Goal: Learn about a topic

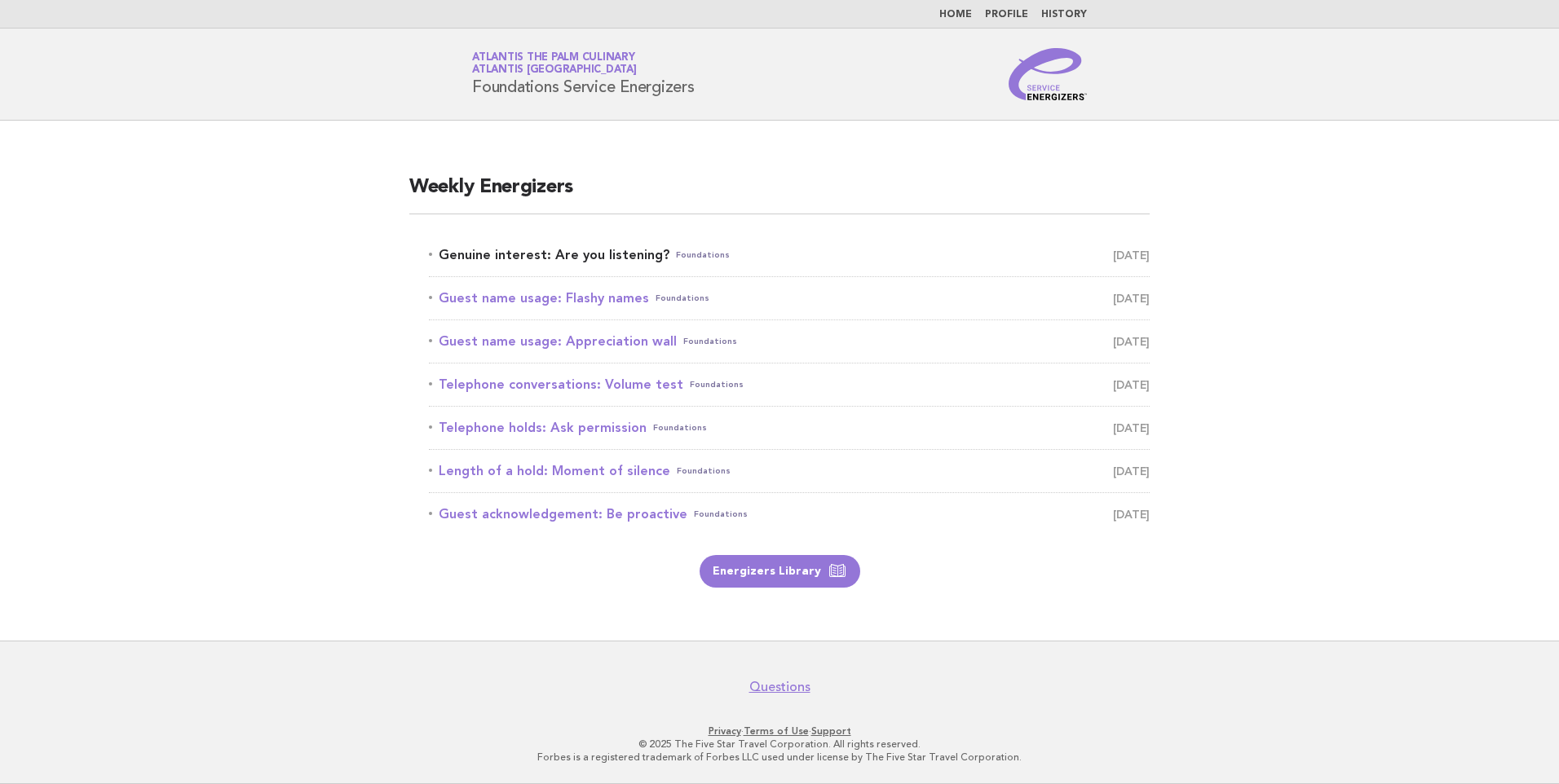
click at [539, 256] on link "Genuine interest: Are you listening? Foundations [DATE]" at bounding box center [789, 256] width 721 height 23
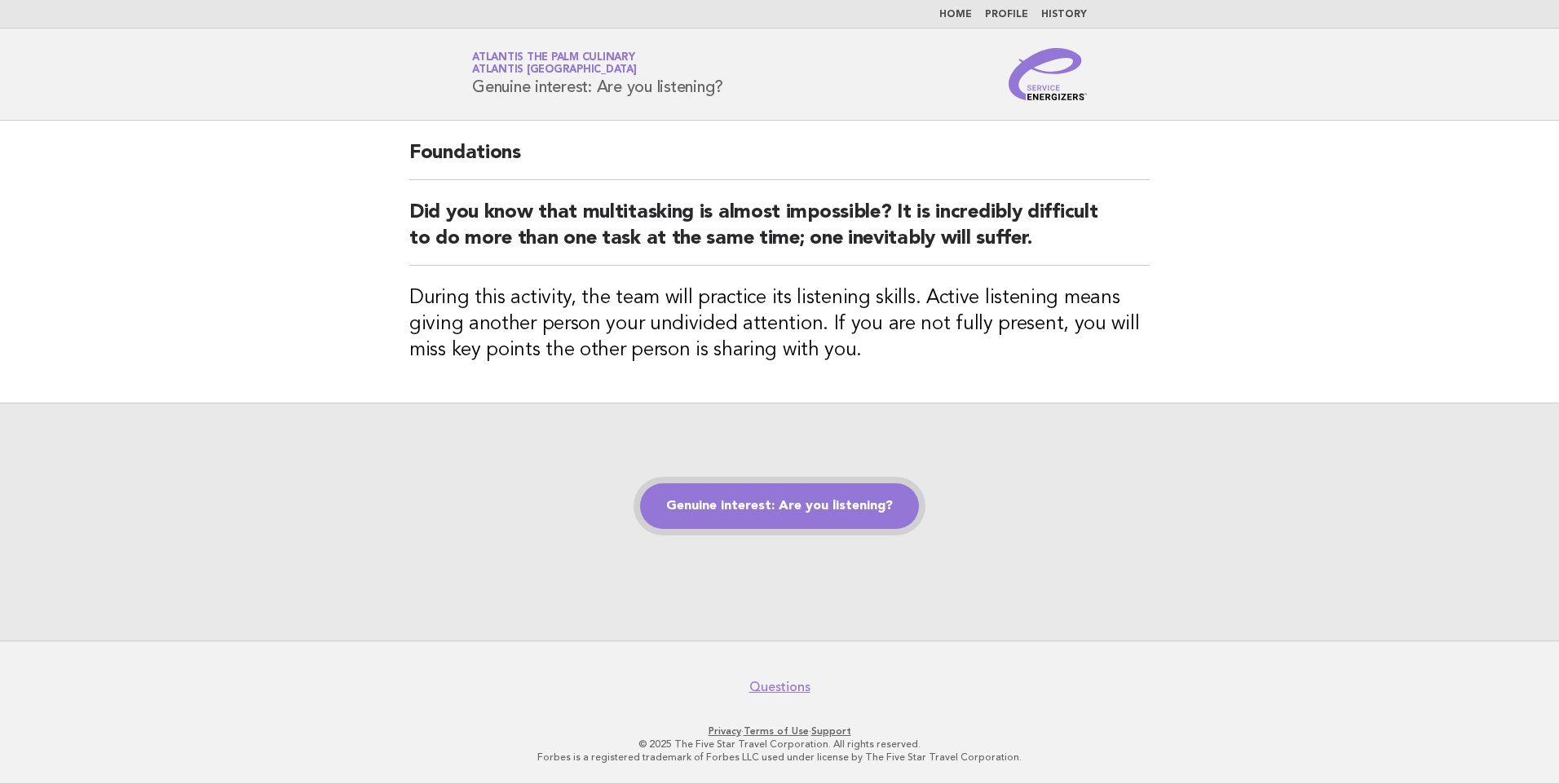
click at [815, 512] on link "Genuine interest: Are you listening?" at bounding box center [779, 505] width 279 height 45
click at [782, 505] on link "Genuine interest: Are you listening?" at bounding box center [779, 505] width 279 height 45
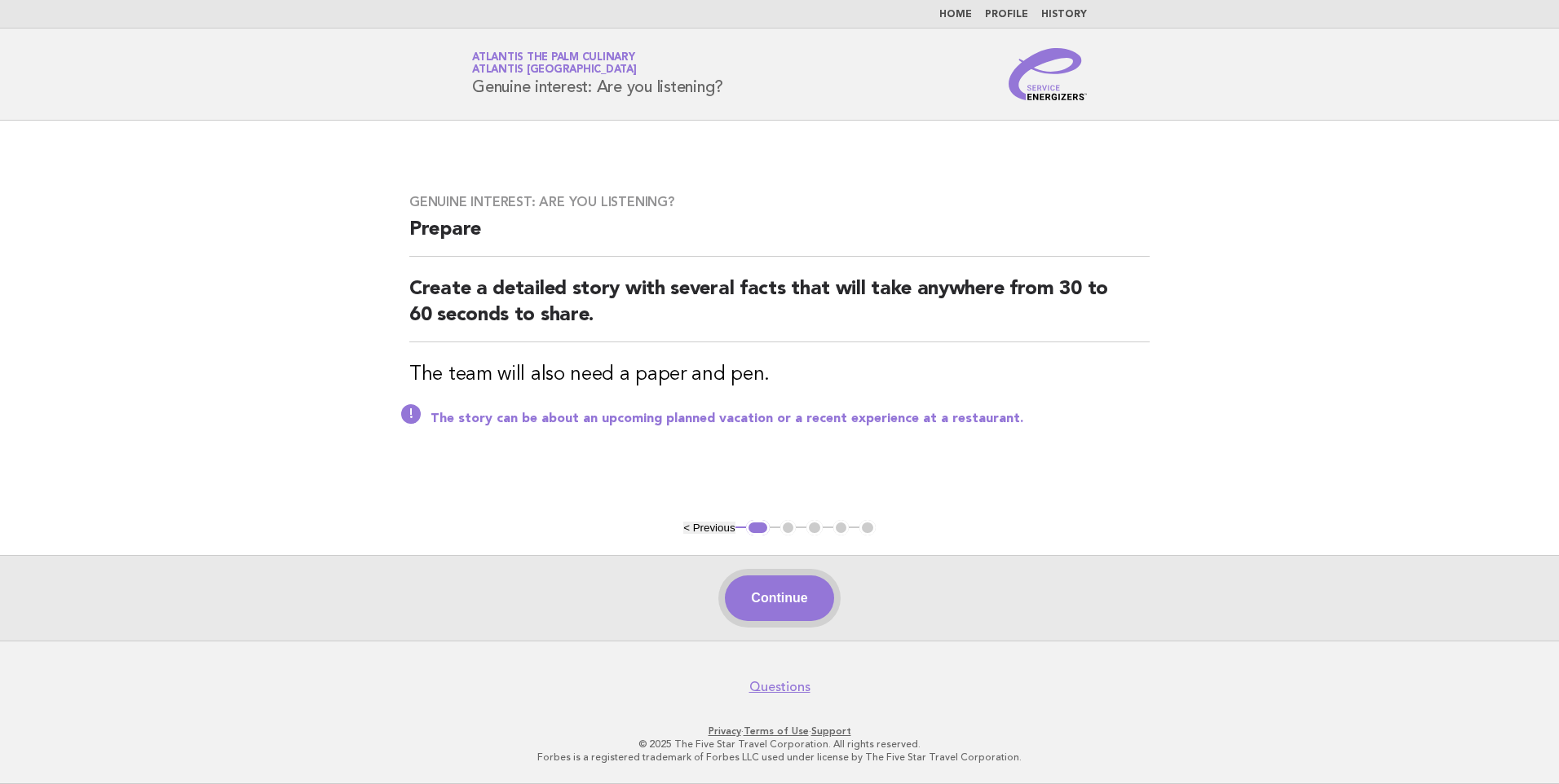
click at [785, 595] on button "Continue" at bounding box center [779, 598] width 109 height 45
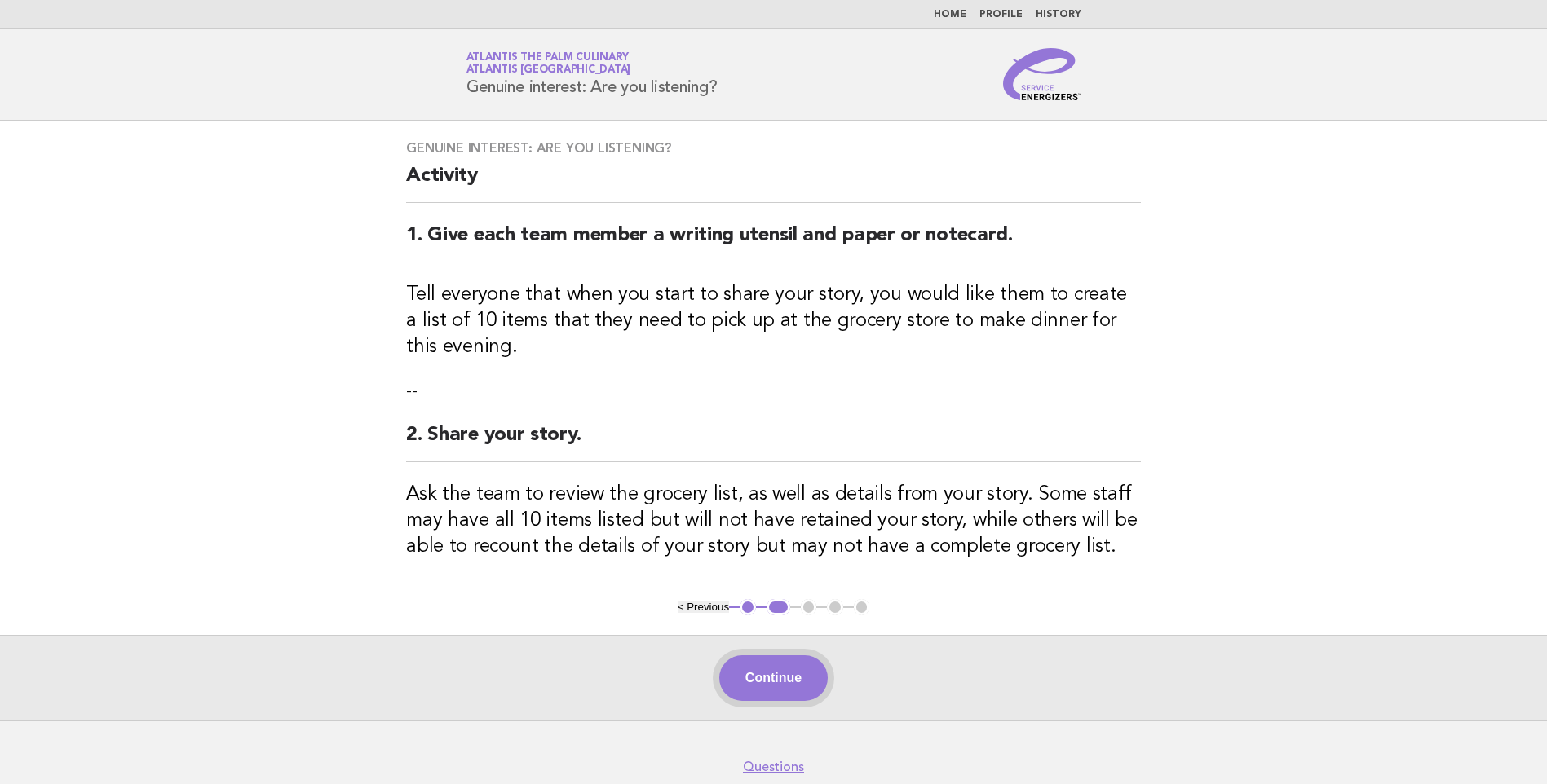
click at [803, 685] on button "Continue" at bounding box center [774, 678] width 109 height 45
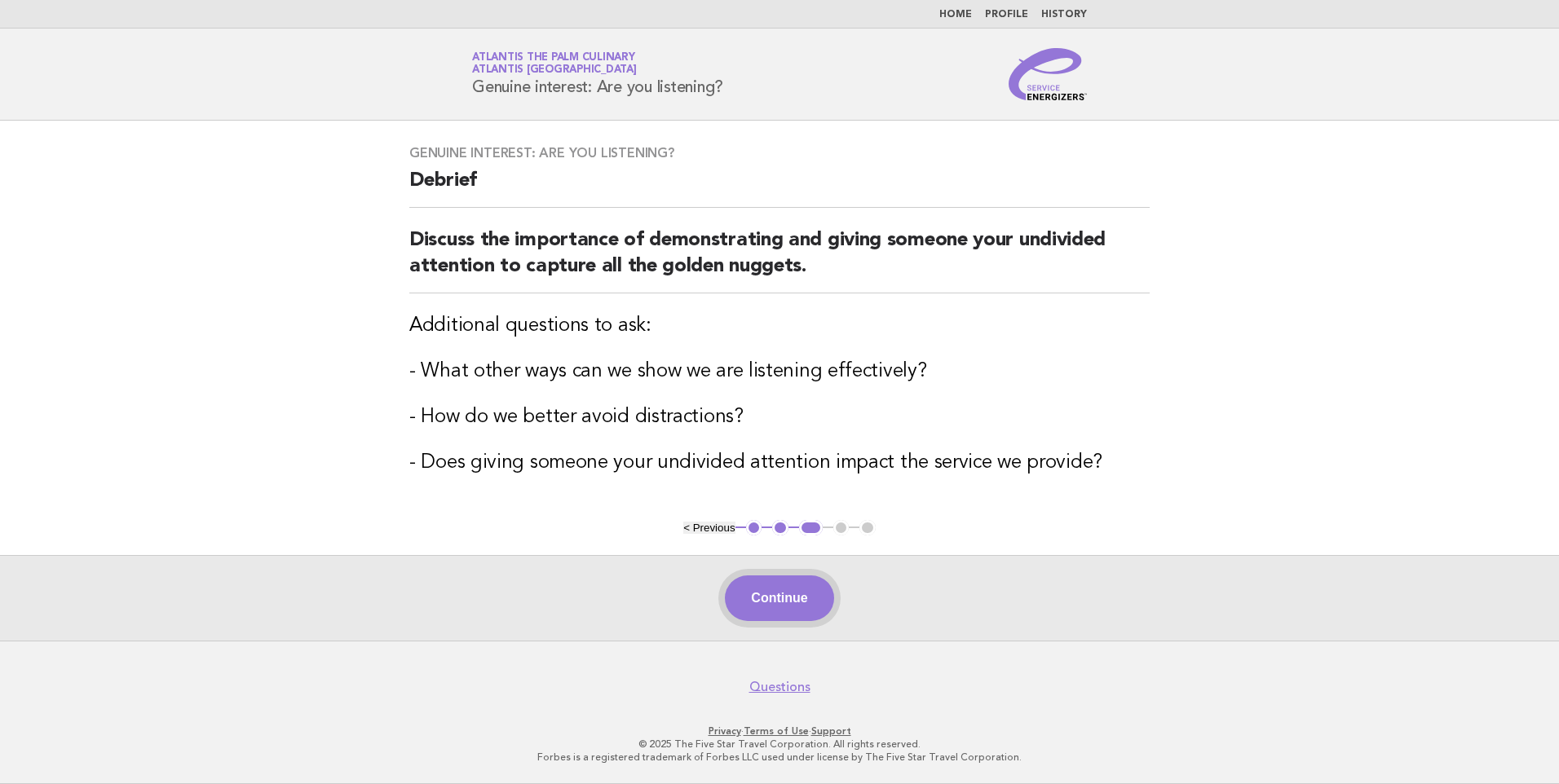
click at [778, 606] on button "Continue" at bounding box center [779, 598] width 109 height 45
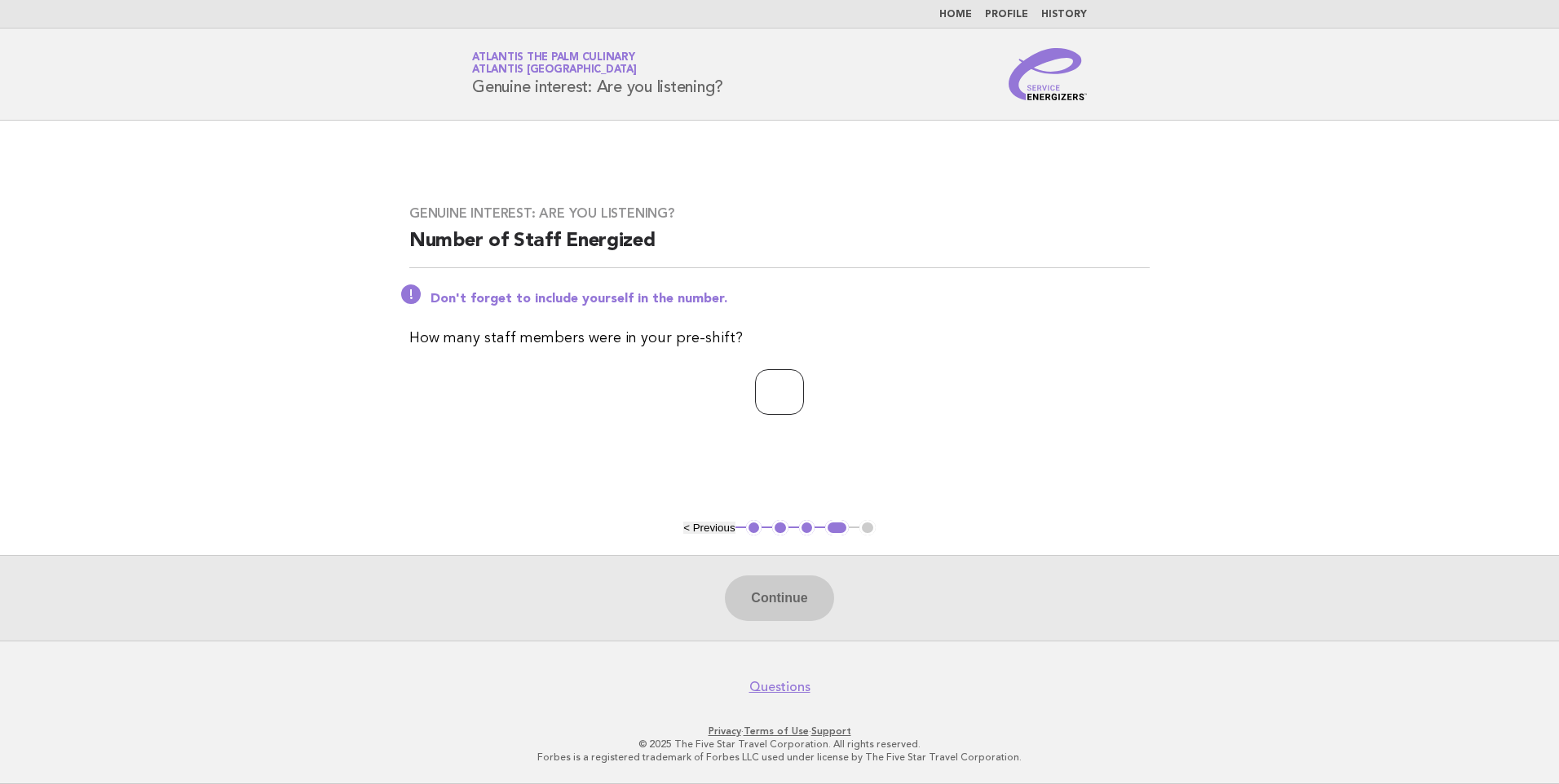
click at [798, 397] on input "number" at bounding box center [779, 392] width 49 height 45
type input "**"
click at [780, 601] on button "Continue" at bounding box center [779, 598] width 109 height 45
